Goal: Navigation & Orientation: Find specific page/section

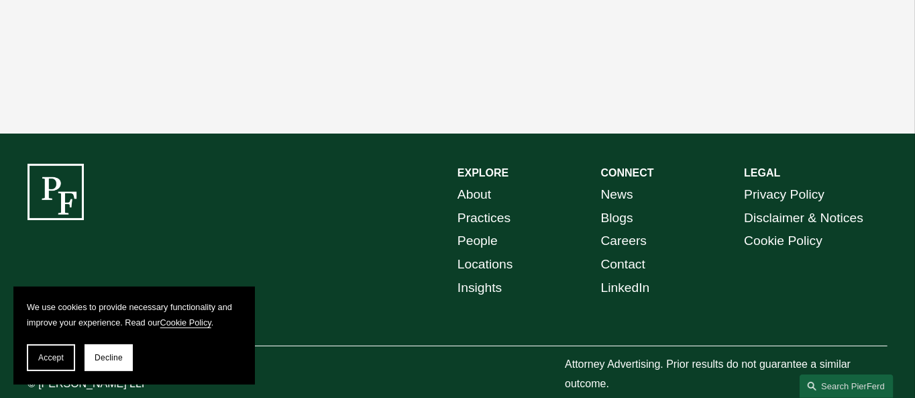
scroll to position [2280, 0]
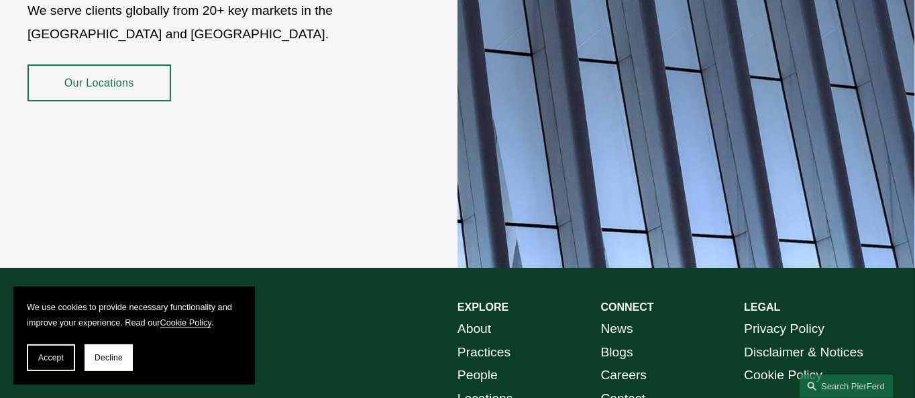
click at [112, 72] on link "Our Locations" at bounding box center [99, 82] width 144 height 37
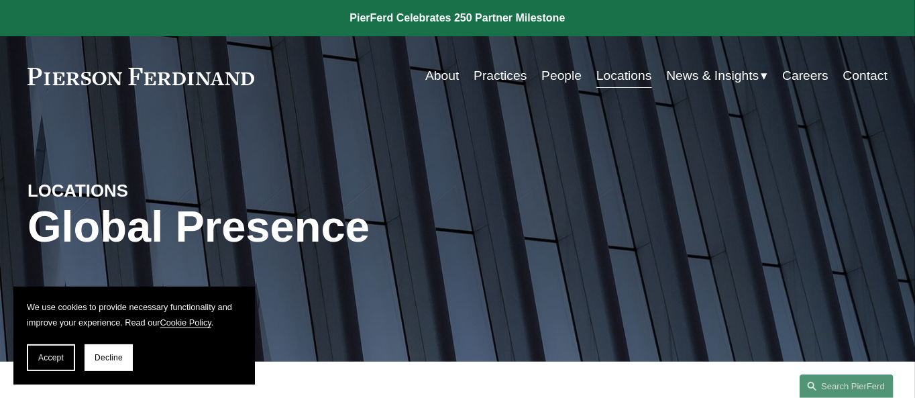
click at [617, 78] on link "Locations" at bounding box center [623, 76] width 55 height 26
drag, startPoint x: 616, startPoint y: 94, endPoint x: 618, endPoint y: 115, distance: 21.6
drag, startPoint x: 618, startPoint y: 115, endPoint x: 629, endPoint y: 76, distance: 41.2
click at [629, 76] on link "Locations" at bounding box center [623, 76] width 55 height 26
click at [618, 74] on link "Locations" at bounding box center [623, 76] width 55 height 26
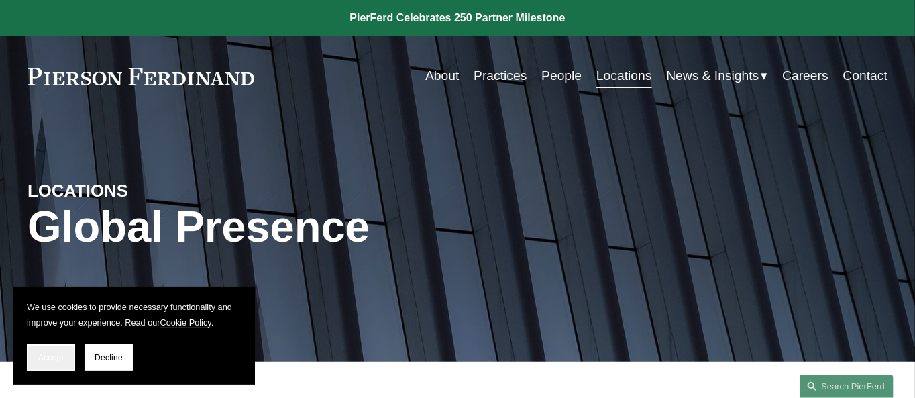
click at [45, 355] on span "Accept" at bounding box center [50, 357] width 25 height 9
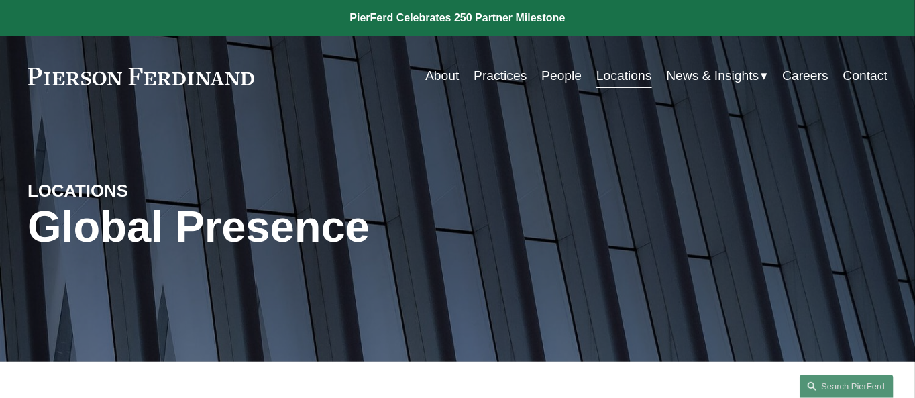
click at [618, 76] on link "Locations" at bounding box center [623, 76] width 55 height 26
click at [618, 73] on link "Locations" at bounding box center [623, 76] width 55 height 26
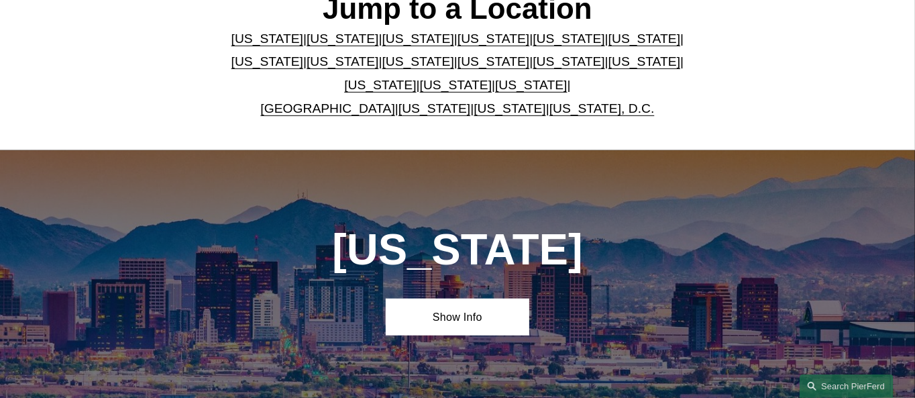
scroll to position [402, 0]
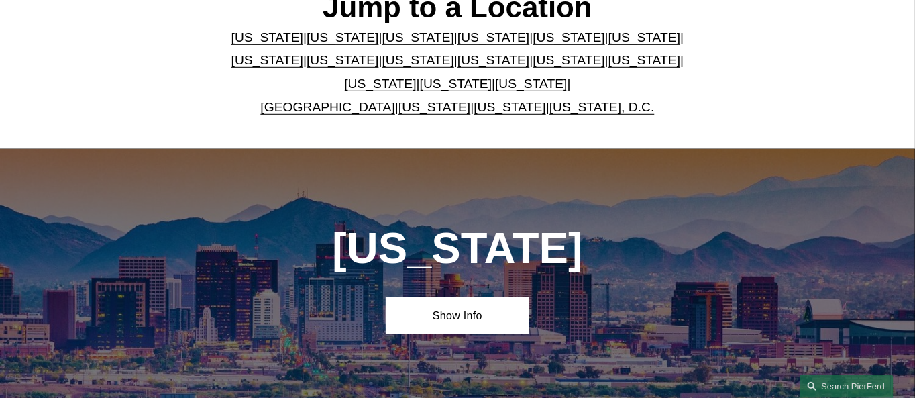
click at [533, 64] on link "[US_STATE]" at bounding box center [569, 60] width 72 height 14
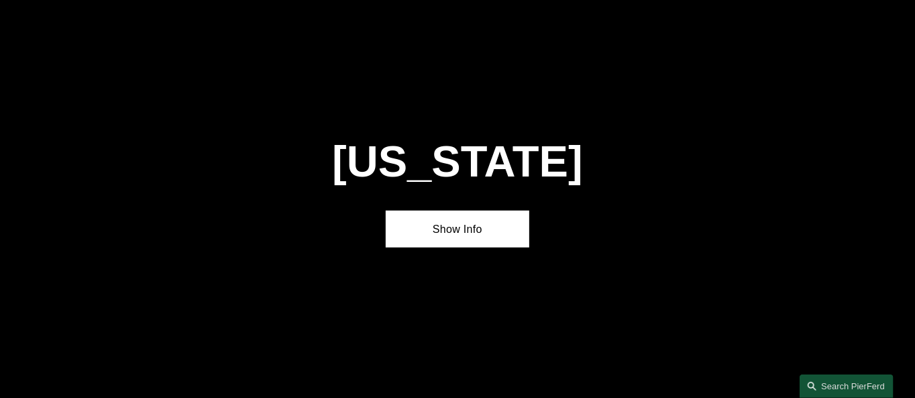
scroll to position [3173, 0]
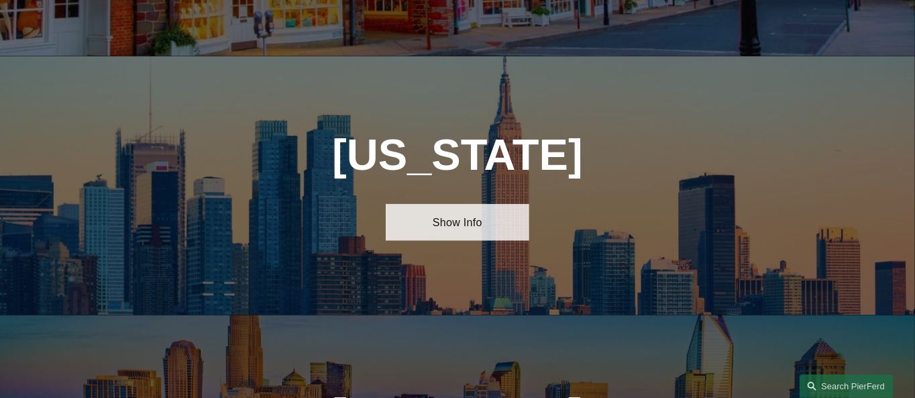
click at [457, 204] on link "Show Info" at bounding box center [458, 222] width 144 height 37
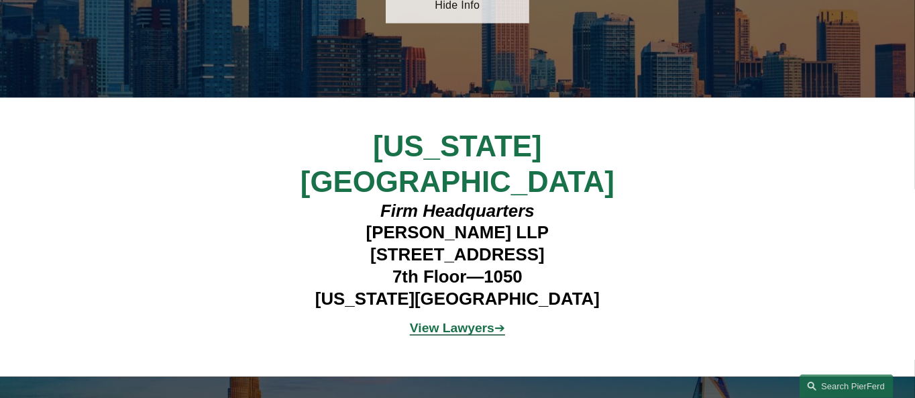
scroll to position [3441, 0]
